Goal: Information Seeking & Learning: Understand process/instructions

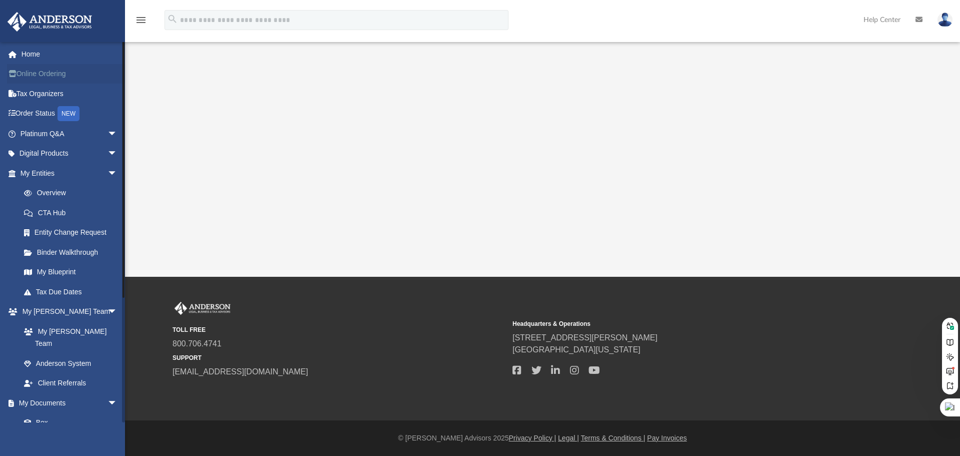
click at [45, 76] on link "Online Ordering" at bounding box center [70, 74] width 126 height 20
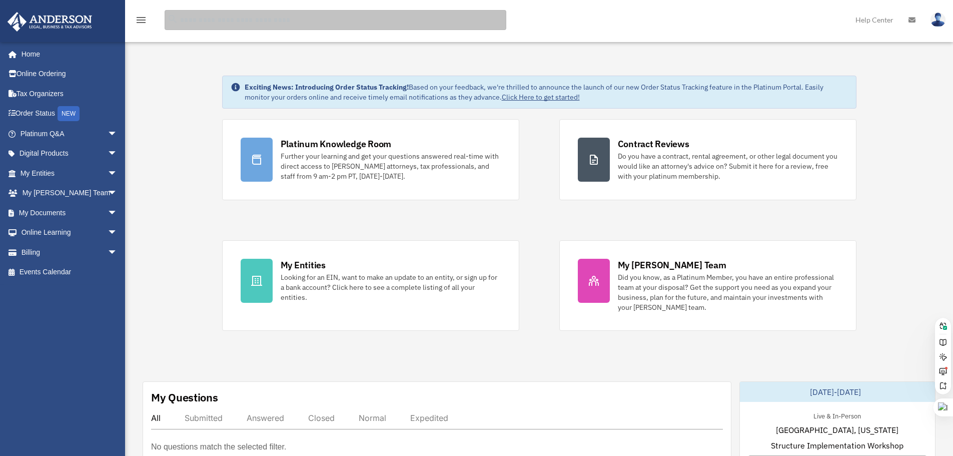
click at [249, 24] on input "search" at bounding box center [336, 20] width 342 height 20
type input "******"
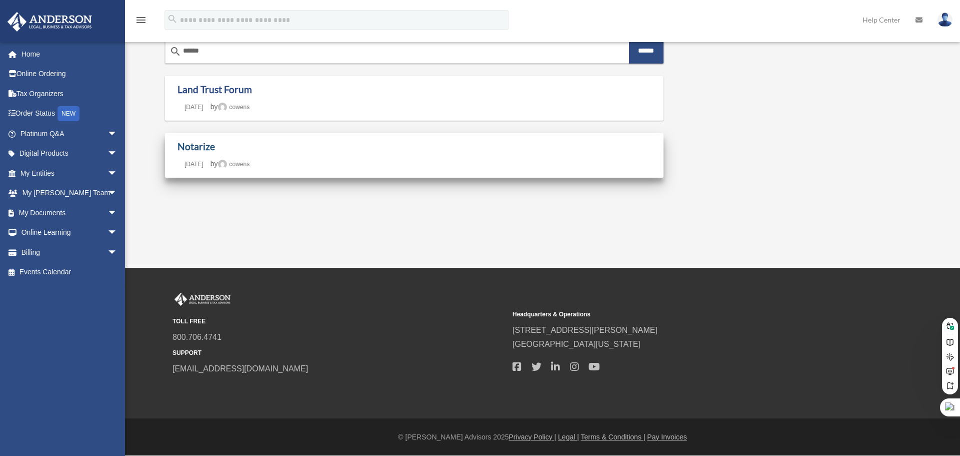
click at [191, 147] on link "Notarize" at bounding box center [197, 147] width 38 height 12
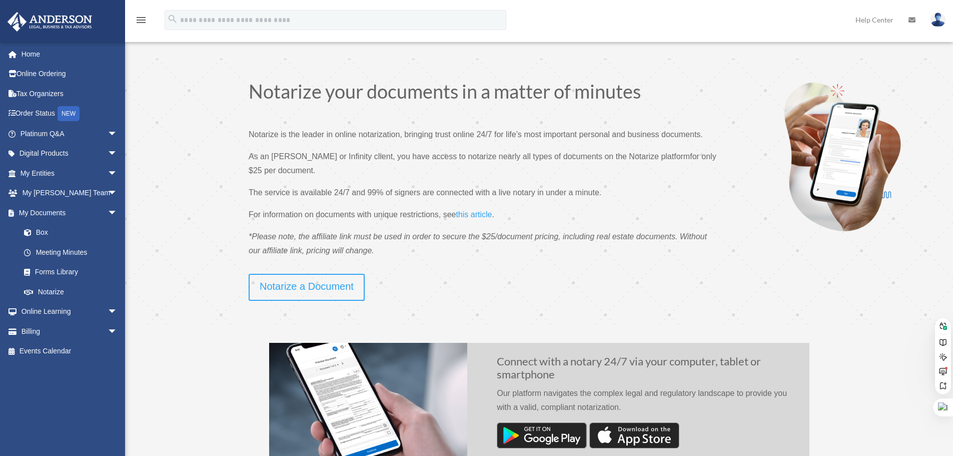
drag, startPoint x: 637, startPoint y: 175, endPoint x: 708, endPoint y: 178, distance: 70.6
click at [638, 175] on p "As an [PERSON_NAME] or Infinity client, you have access to notarize nearly all …" at bounding box center [485, 168] width 472 height 36
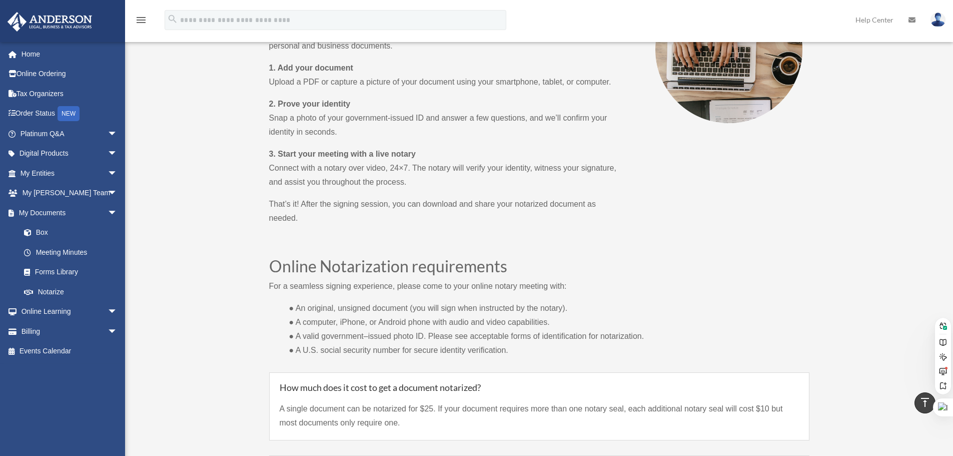
scroll to position [540, 0]
